Goal: Information Seeking & Learning: Find contact information

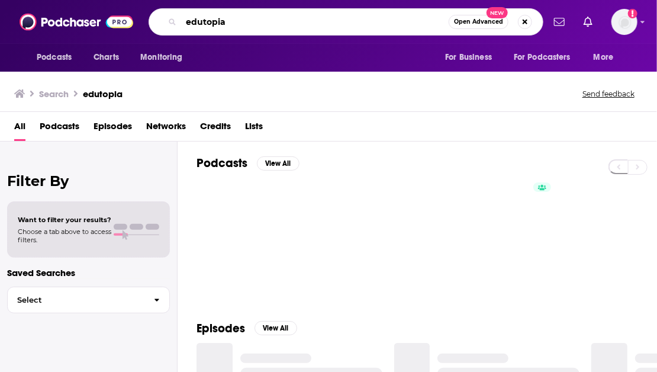
drag, startPoint x: 244, startPoint y: 23, endPoint x: 170, endPoint y: 22, distance: 74.0
click at [170, 22] on div "edutopia Open Advanced New" at bounding box center [346, 21] width 395 height 27
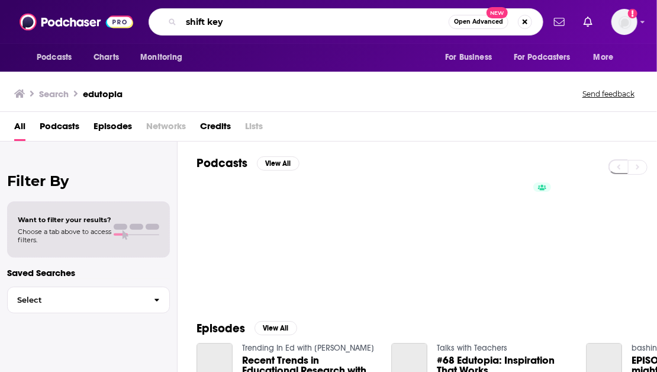
type input "shift key"
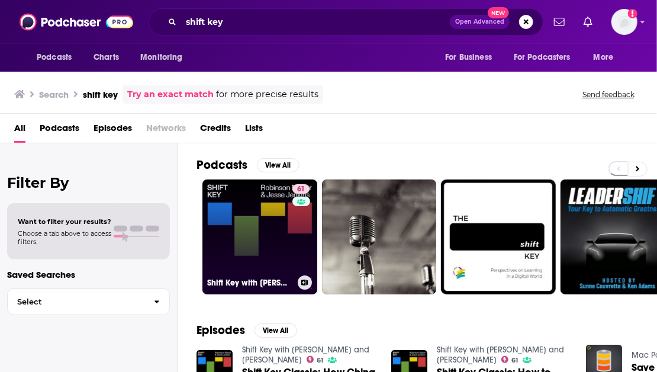
click at [256, 233] on link "61 Shift Key with Robinson Meyer and Jesse Jenkins" at bounding box center [259, 236] width 115 height 115
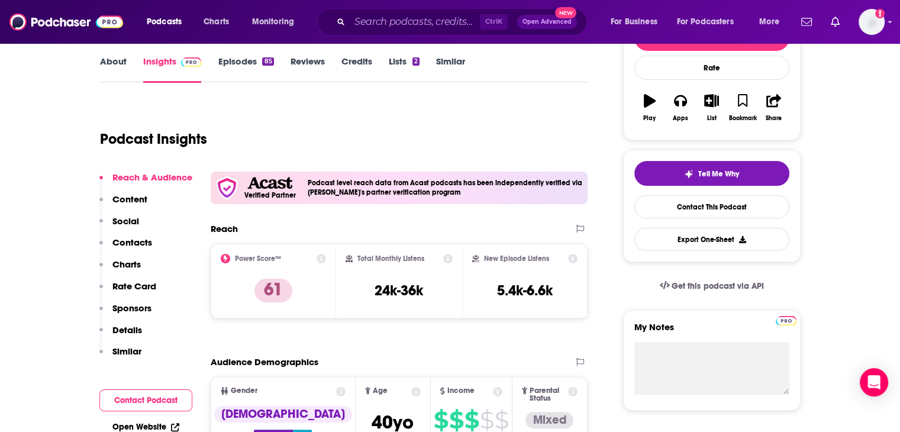
scroll to position [178, 0]
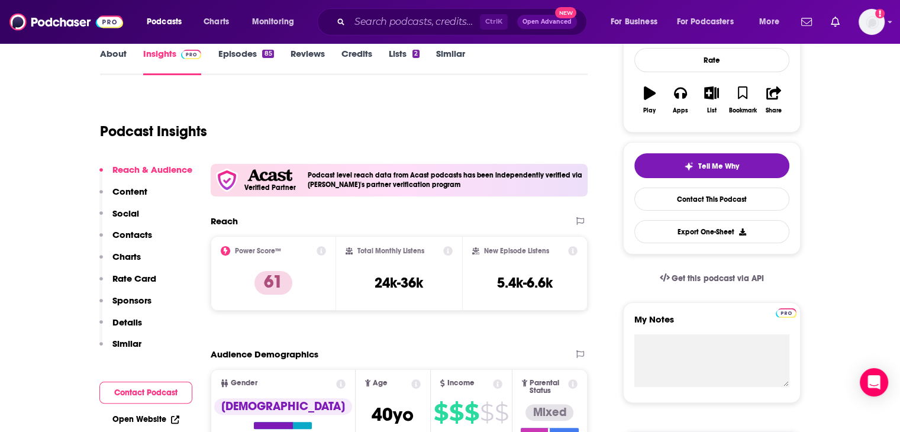
click at [125, 325] on p "Details" at bounding box center [127, 322] width 30 height 11
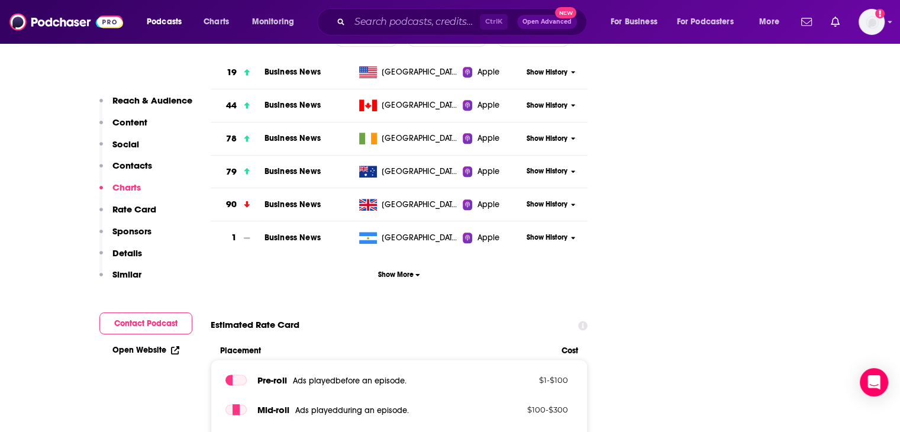
scroll to position [1420, 0]
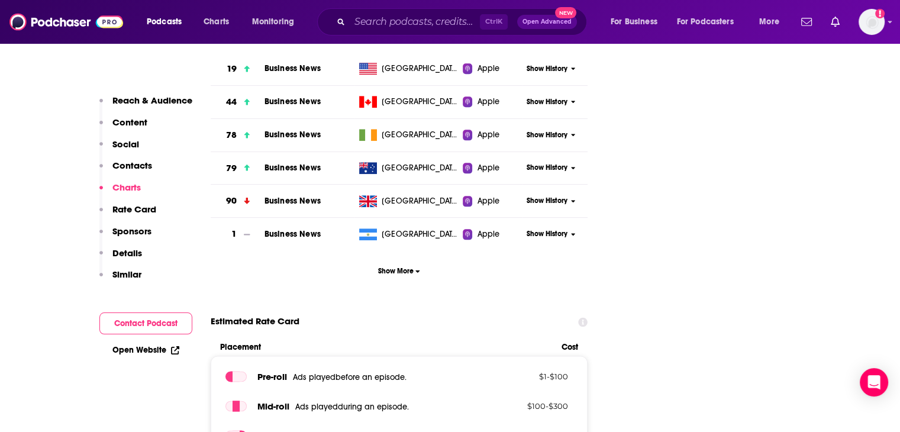
click at [125, 272] on p "Similar" at bounding box center [126, 274] width 29 height 11
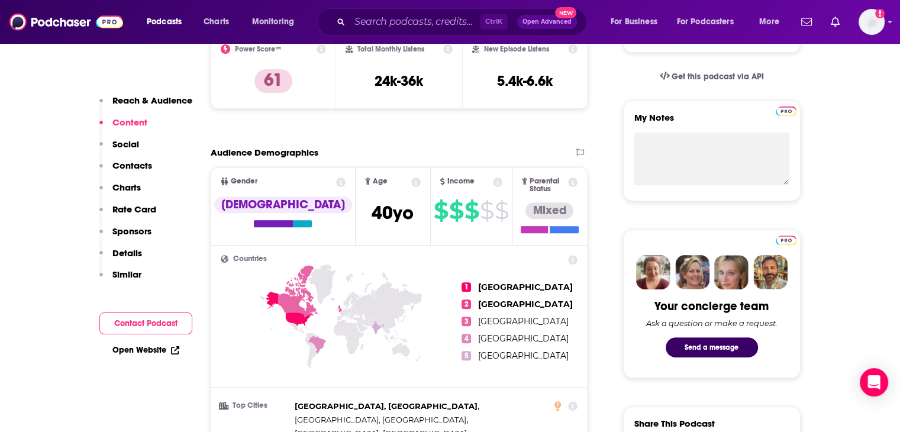
scroll to position [359, 0]
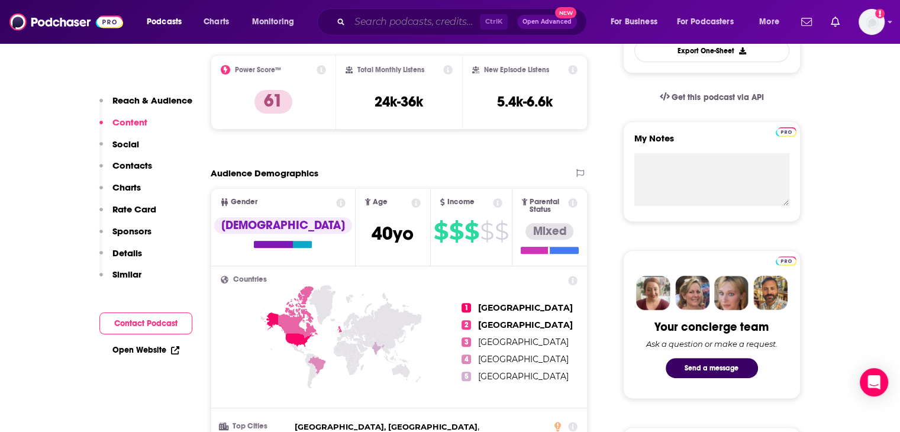
click at [373, 25] on input "Search podcasts, credits, & more..." at bounding box center [415, 21] width 130 height 19
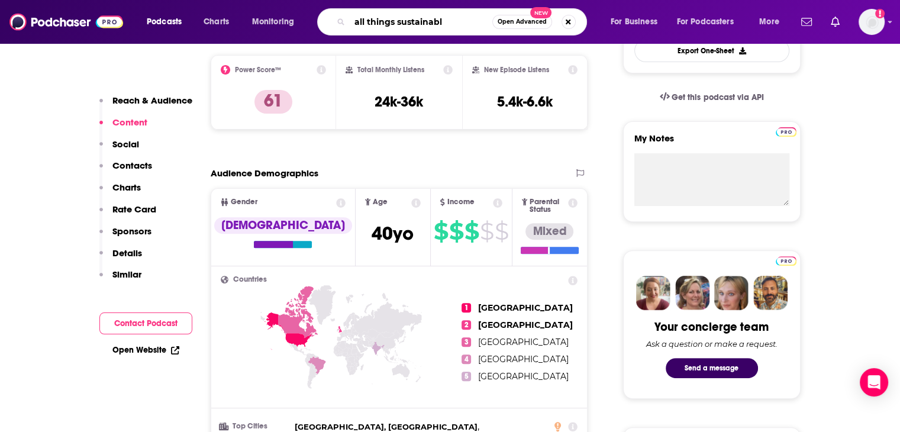
type input "all things sustainable"
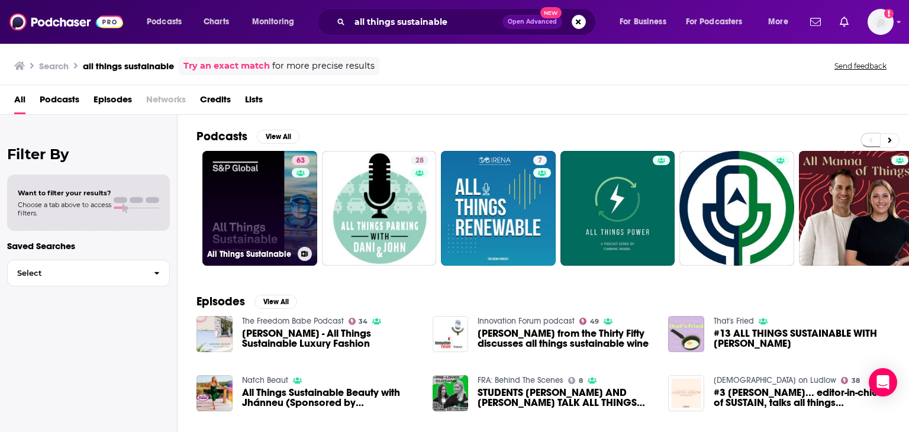
click at [230, 188] on link "63 All Things Sustainable" at bounding box center [259, 208] width 115 height 115
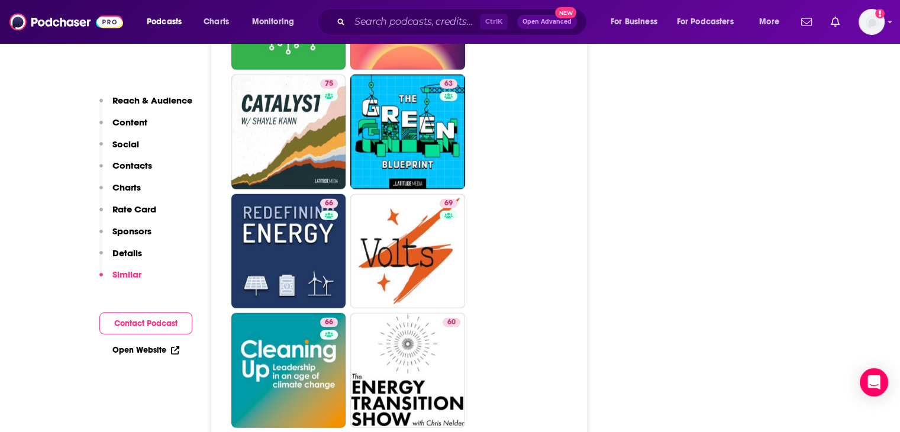
scroll to position [3018, 0]
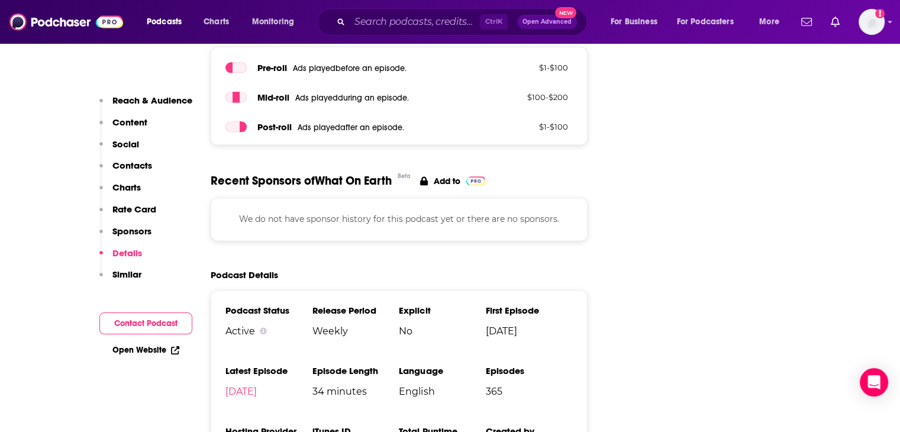
scroll to position [1184, 0]
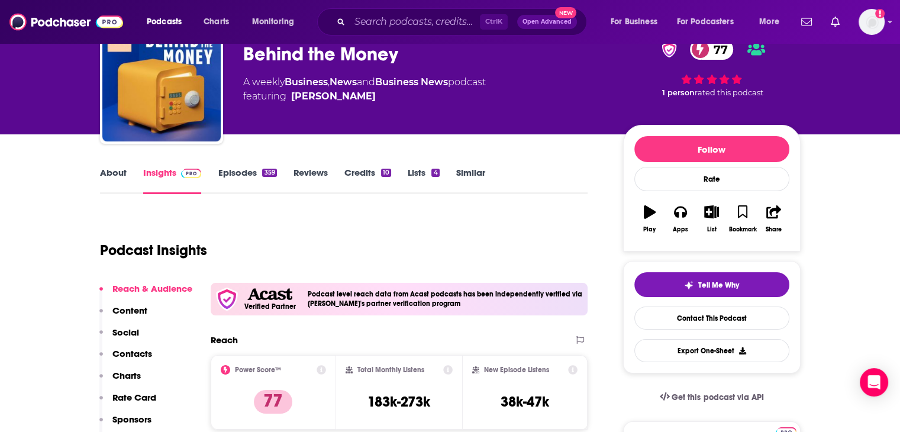
scroll to position [118, 0]
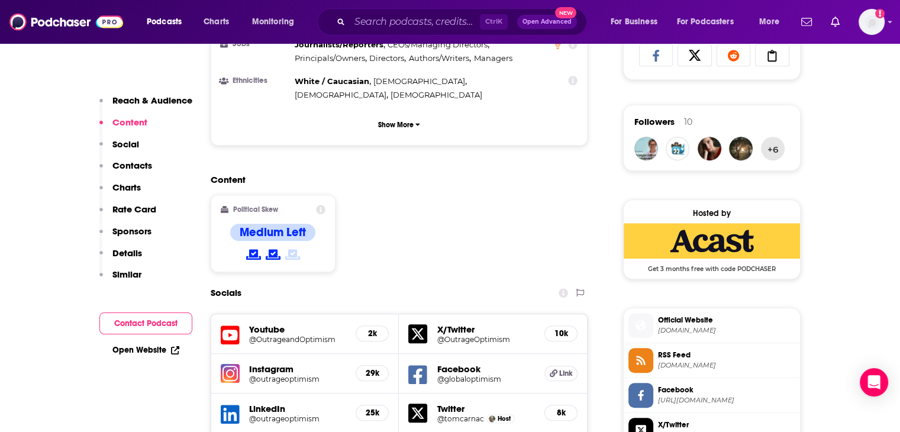
scroll to position [829, 0]
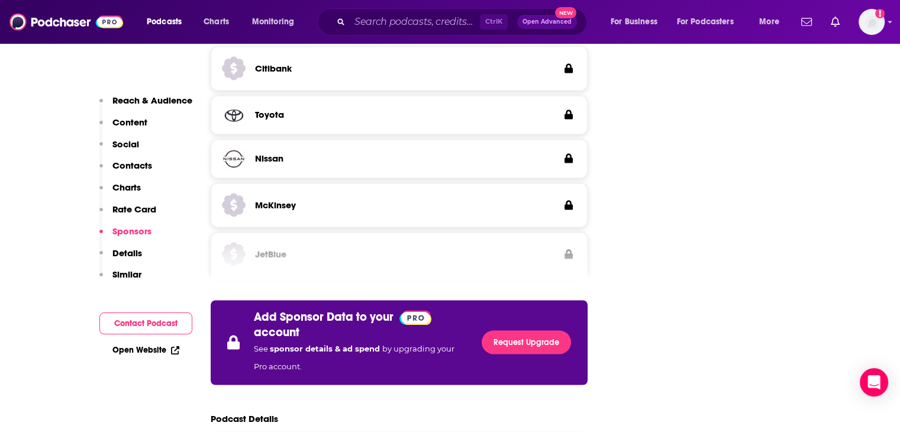
scroll to position [1953, 0]
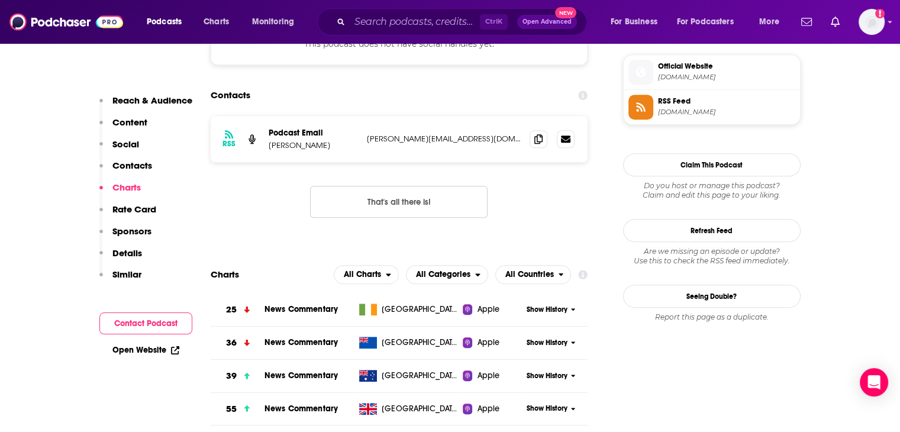
click at [130, 161] on p "Contacts" at bounding box center [132, 165] width 40 height 11
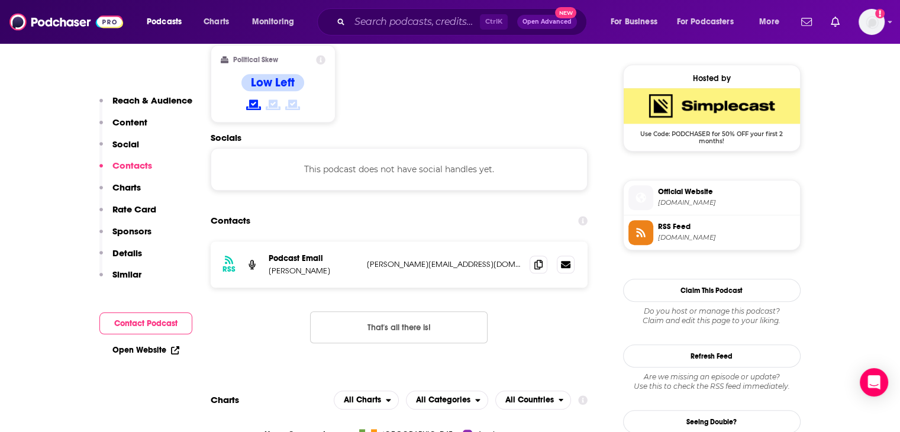
scroll to position [939, 0]
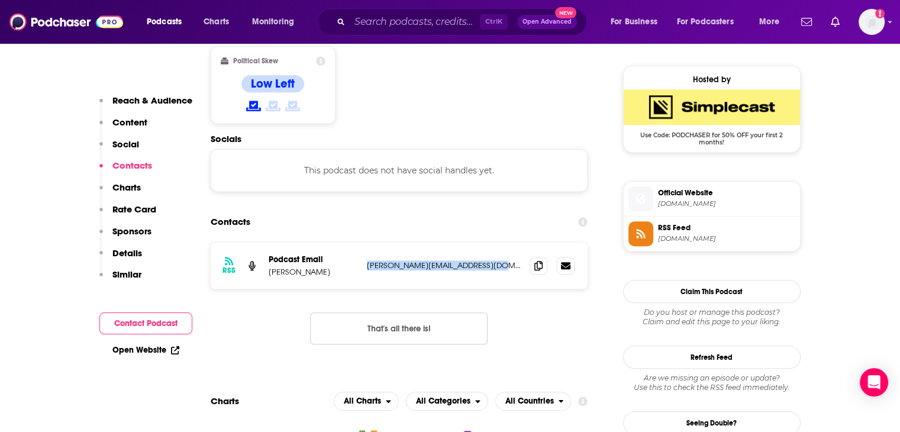
drag, startPoint x: 492, startPoint y: 218, endPoint x: 367, endPoint y: 219, distance: 125.5
click at [367, 260] on p "michael@liebreichassociates.com" at bounding box center [444, 265] width 154 height 10
click at [540, 260] on icon at bounding box center [538, 264] width 8 height 9
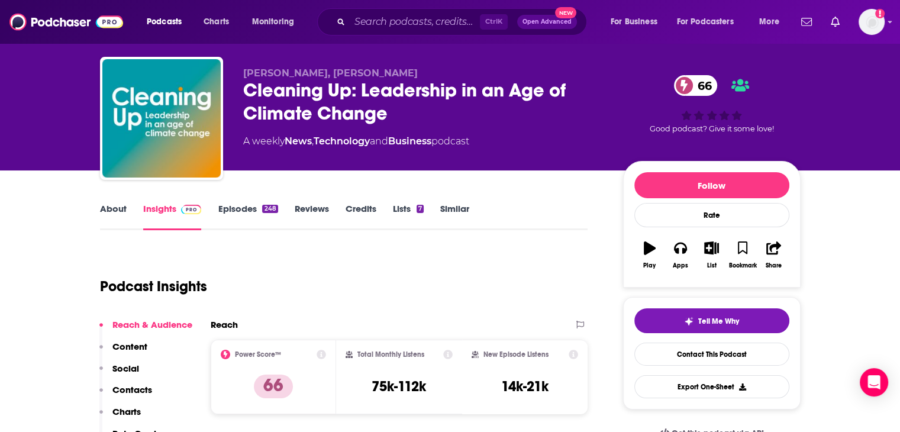
scroll to position [0, 0]
